Goal: Task Accomplishment & Management: Manage account settings

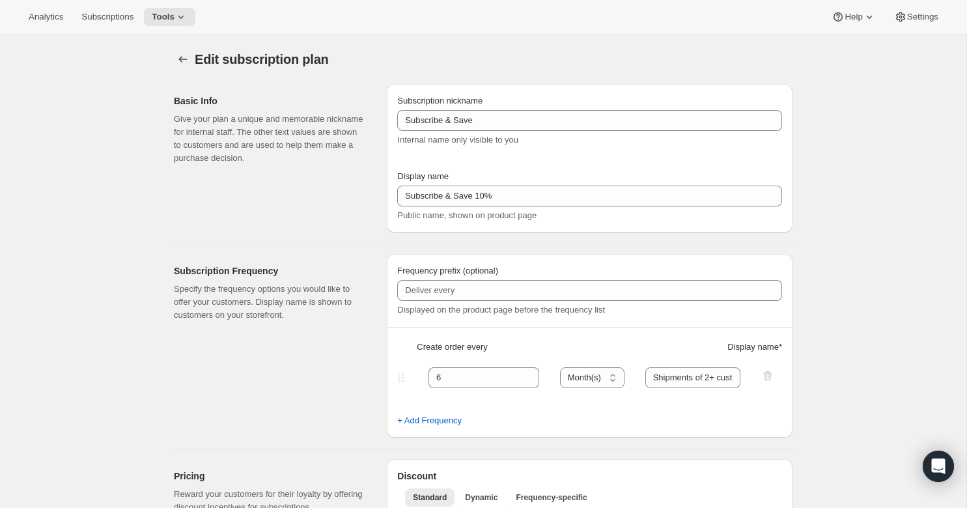
select select "MONTH"
select select "YEARDAY"
select select "4"
select select "11"
select select "9"
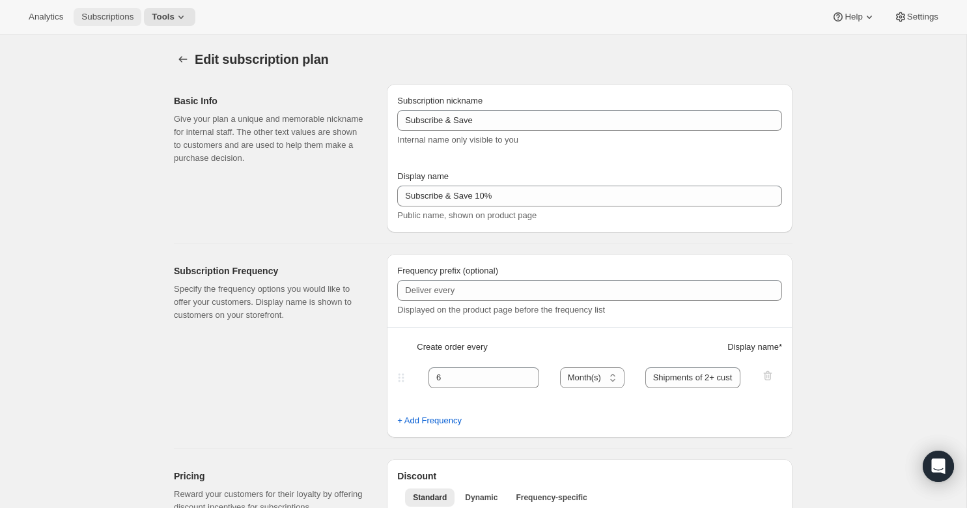
click at [100, 11] on button "Subscriptions" at bounding box center [108, 17] width 68 height 18
